Goal: Information Seeking & Learning: Learn about a topic

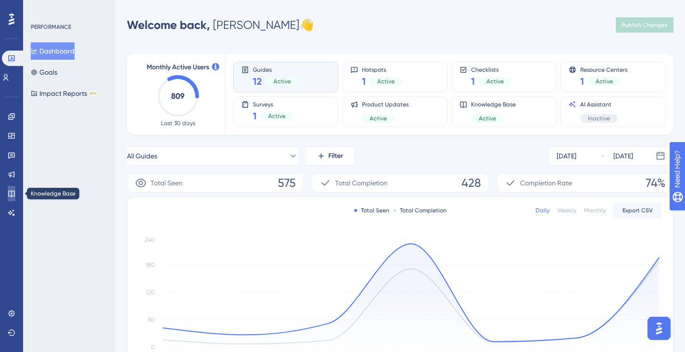
click at [13, 191] on icon at bounding box center [11, 193] width 6 height 6
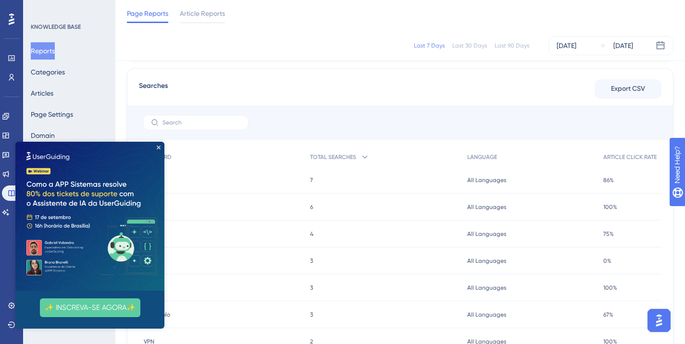
scroll to position [380, 0]
click at [303, 112] on div at bounding box center [400, 120] width 546 height 35
click at [158, 150] on img at bounding box center [89, 216] width 149 height 149
click at [162, 148] on img at bounding box center [89, 216] width 149 height 149
click at [159, 149] on icon "Close Preview" at bounding box center [159, 148] width 4 height 4
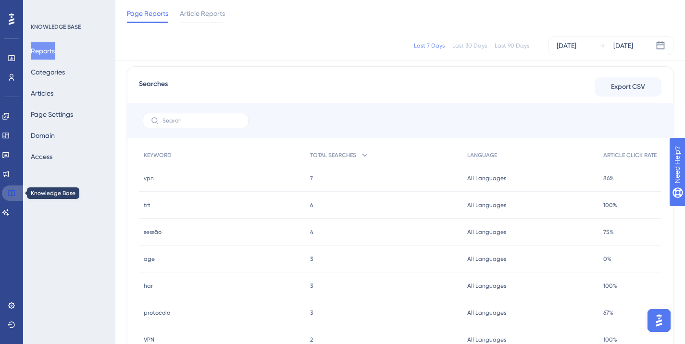
click at [11, 196] on icon at bounding box center [11, 193] width 6 height 6
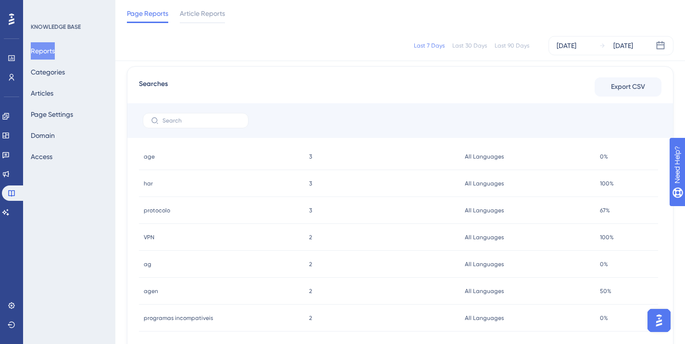
scroll to position [0, 0]
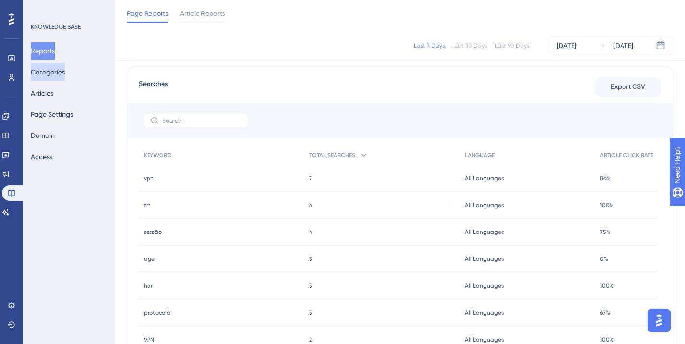
click at [47, 78] on button "Categories" at bounding box center [48, 71] width 34 height 17
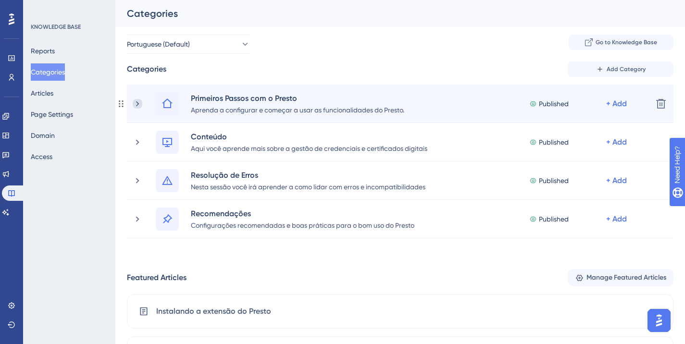
click at [142, 101] on icon at bounding box center [138, 104] width 10 height 10
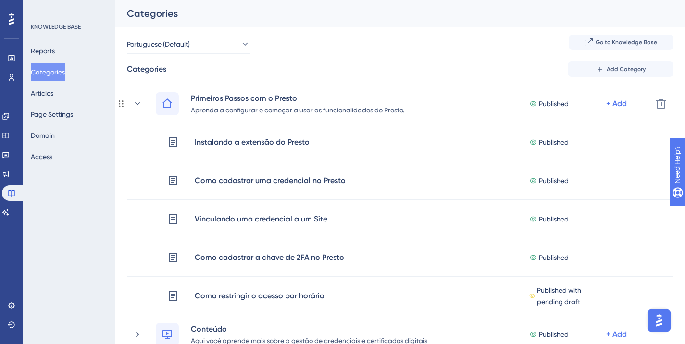
click at [142, 101] on icon at bounding box center [138, 104] width 10 height 10
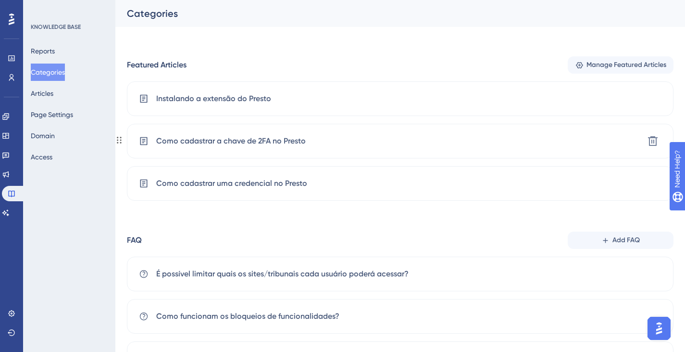
scroll to position [212, 0]
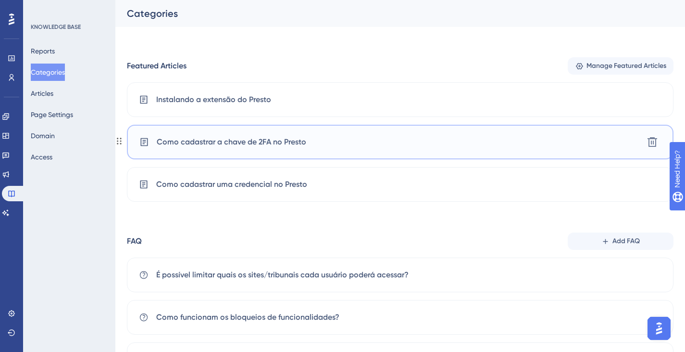
click at [217, 133] on div "Como cadastrar a chave de 2FA no Presto Delete" at bounding box center [400, 142] width 547 height 35
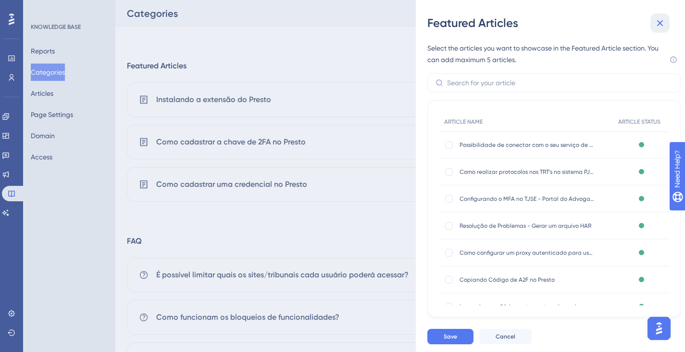
click at [656, 29] on button at bounding box center [660, 22] width 19 height 19
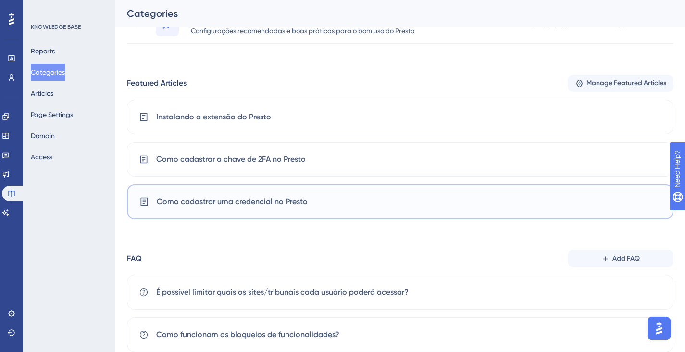
scroll to position [195, 0]
